Goal: Check status: Check status

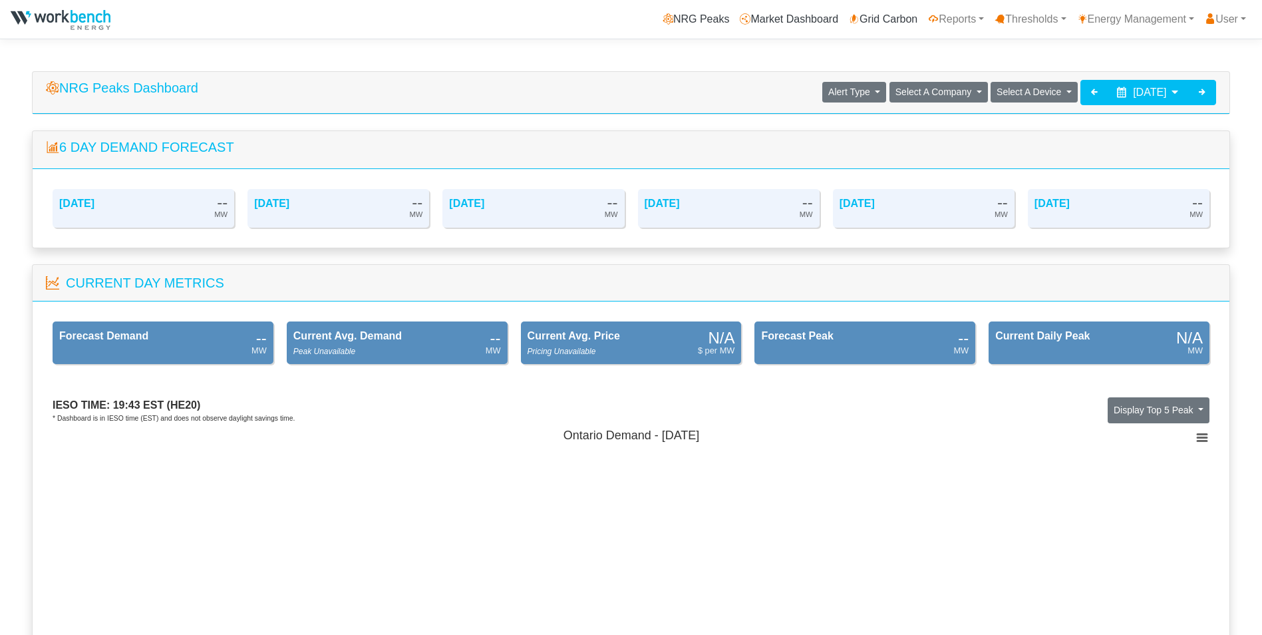
click at [1133, 86] on span "[DATE]" at bounding box center [1149, 91] width 33 height 11
click at [1044, 122] on span at bounding box center [1043, 125] width 7 height 7
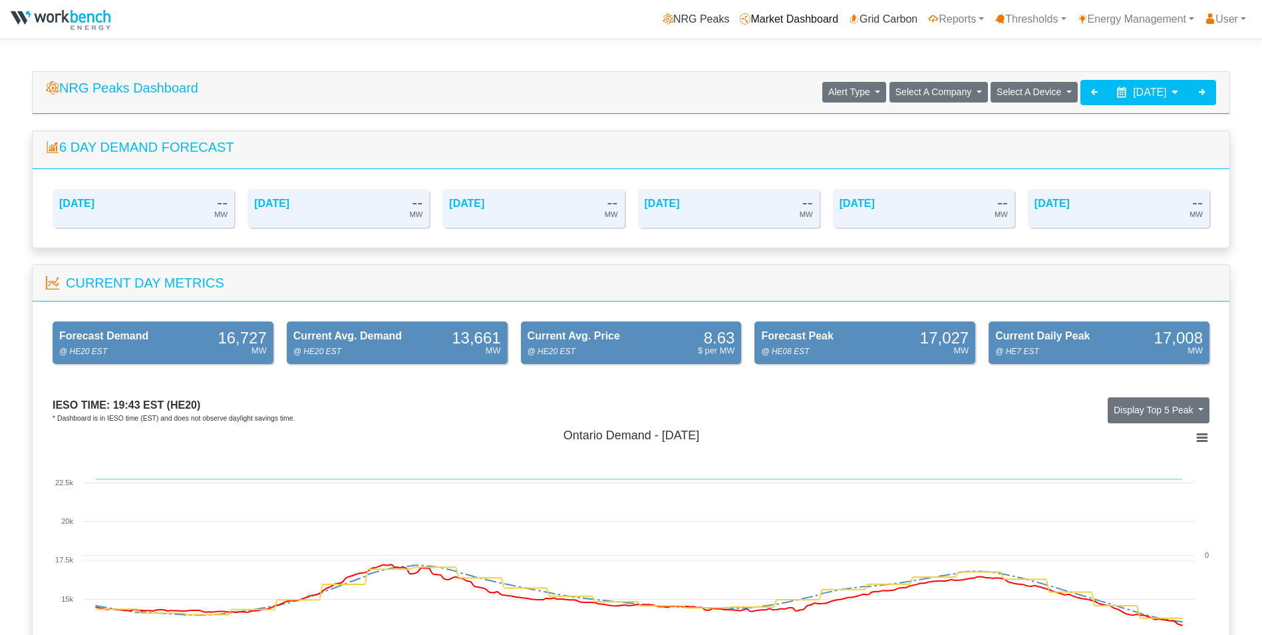
click at [790, 17] on link "Market Dashboard" at bounding box center [788, 19] width 109 height 27
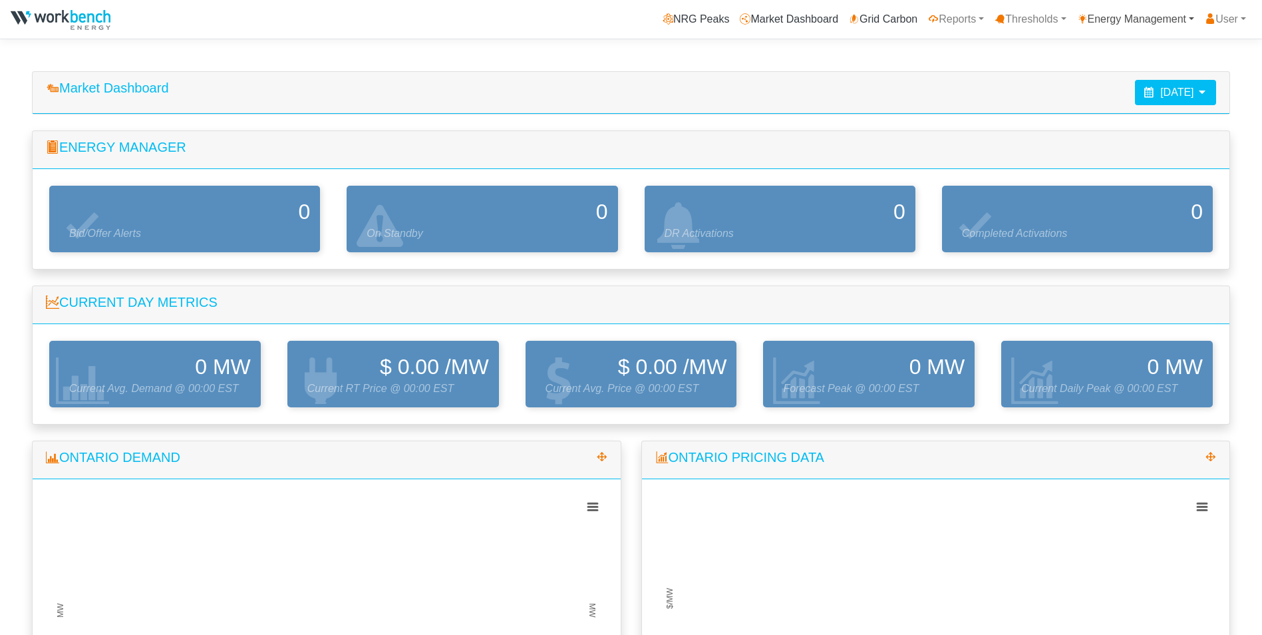
click at [1145, 19] on link "Energy Management" at bounding box center [1136, 19] width 128 height 27
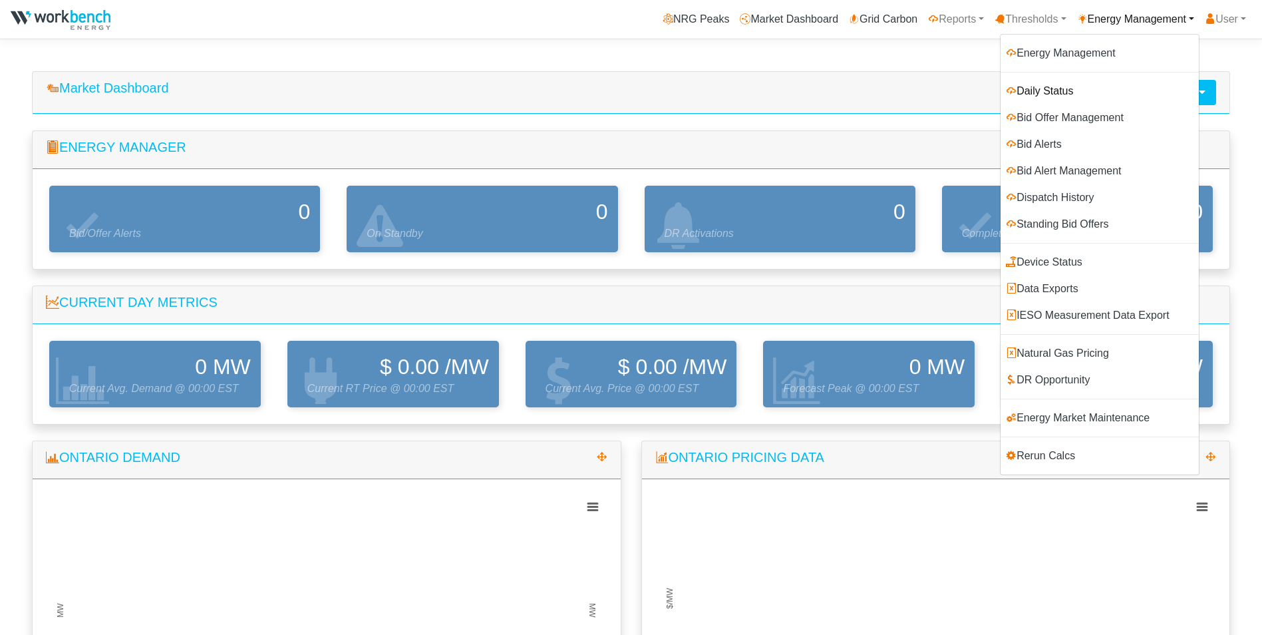
click at [1032, 87] on link "Daily Status" at bounding box center [1099, 91] width 198 height 27
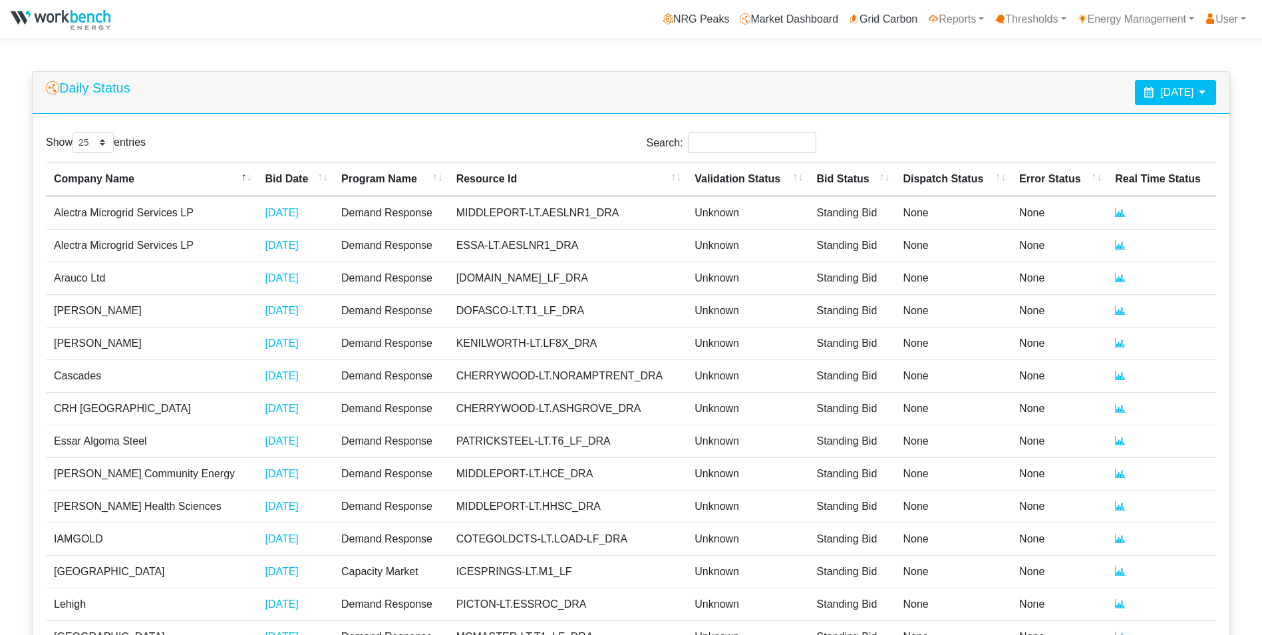
select select "25"
click at [1205, 90] on icon at bounding box center [1202, 91] width 11 height 11
click at [1131, 124] on th "Aug 2025" at bounding box center [1135, 126] width 106 height 18
click at [1070, 120] on th at bounding box center [1071, 126] width 21 height 18
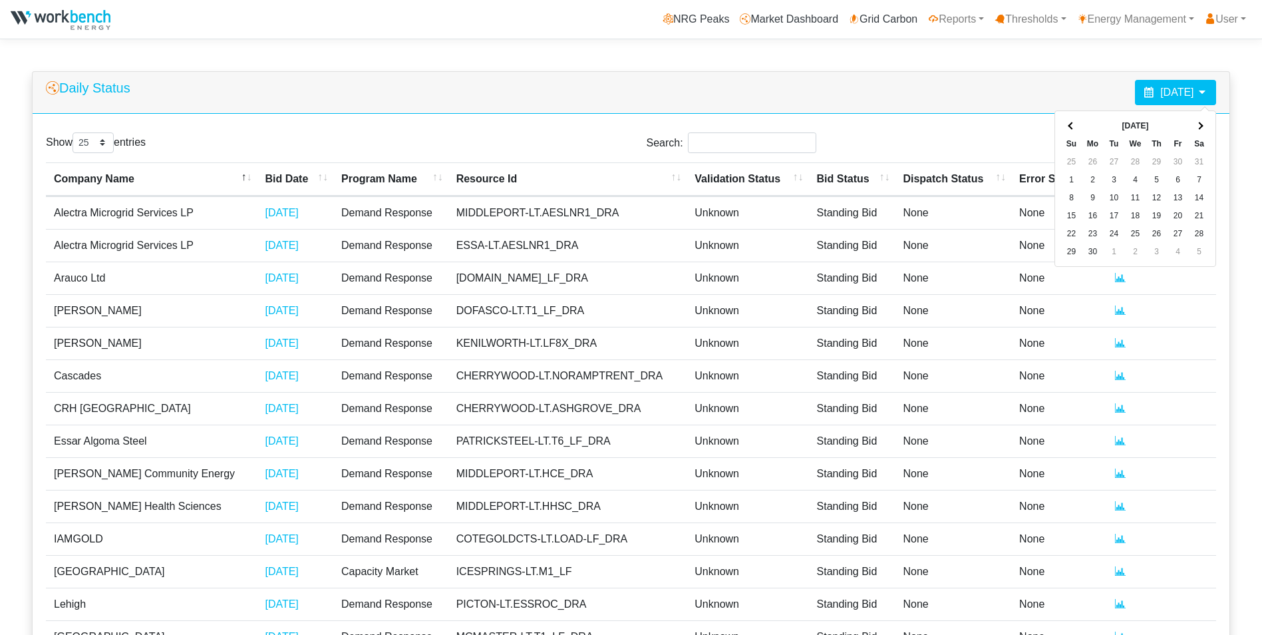
click at [1070, 120] on th at bounding box center [1071, 126] width 21 height 18
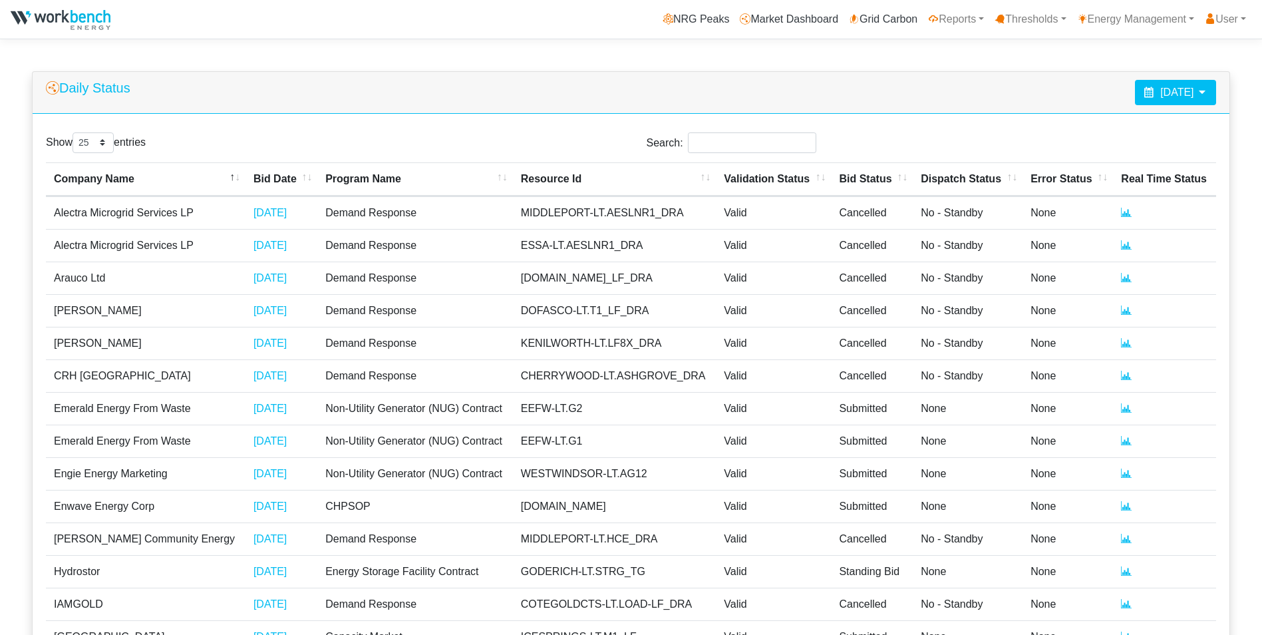
select select "25"
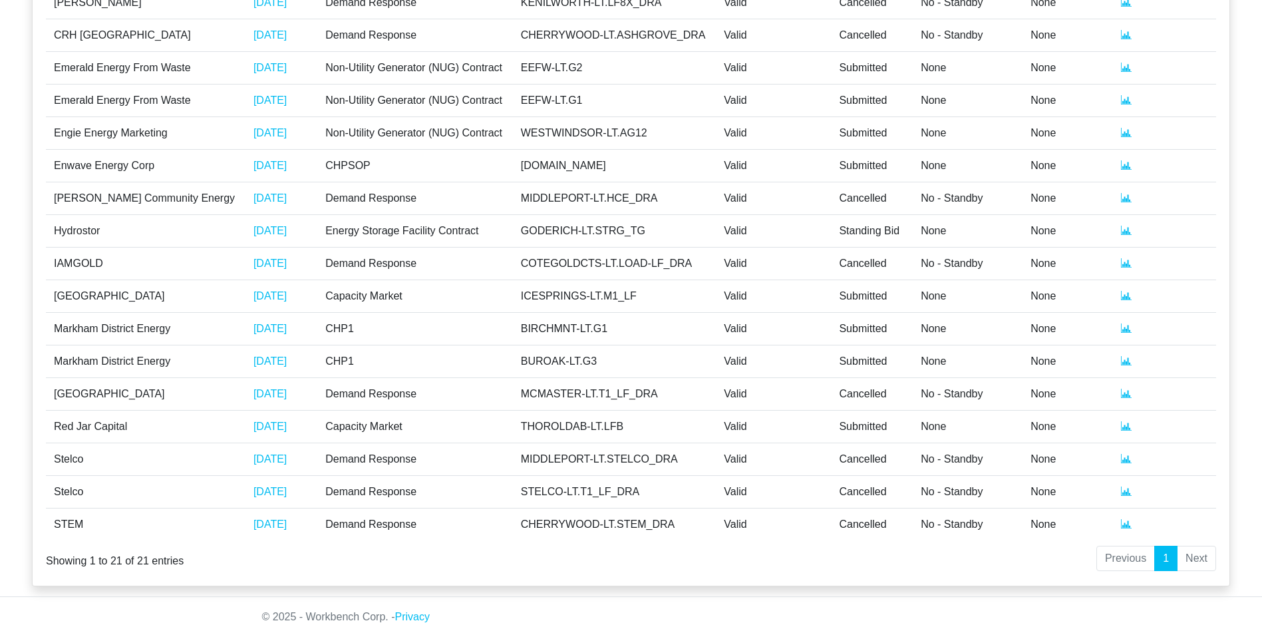
scroll to position [343, 0]
click at [253, 426] on link "04/17/2025" at bounding box center [269, 423] width 33 height 11
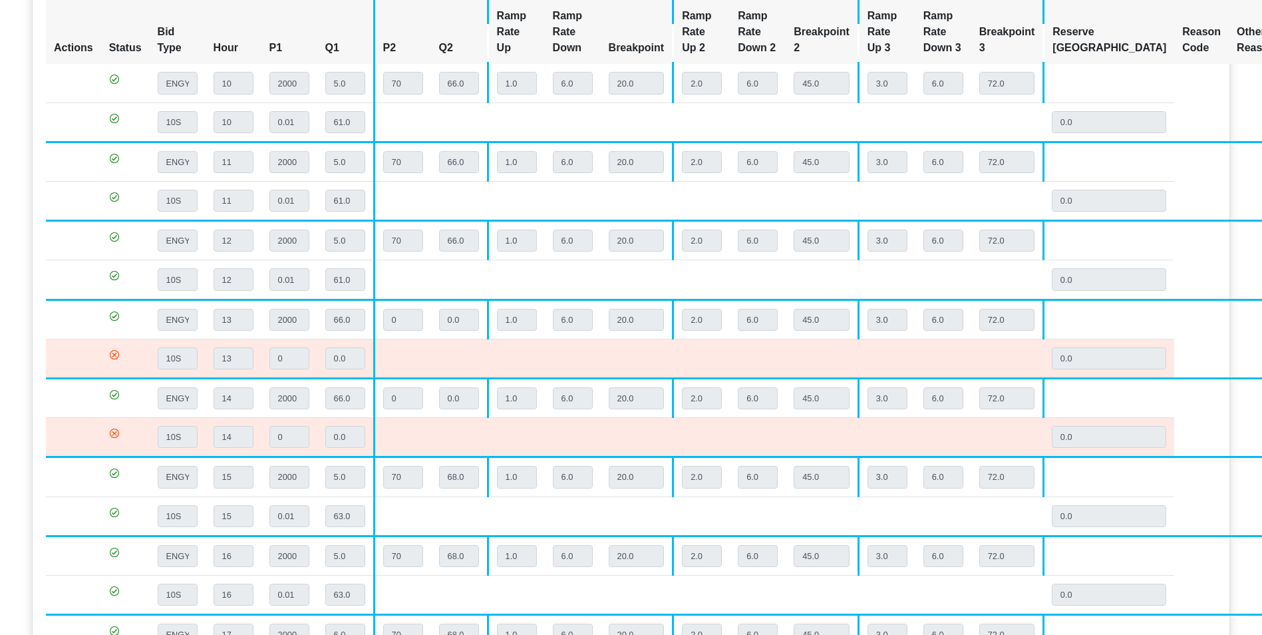
scroll to position [1264, 0]
